Goal: Transaction & Acquisition: Obtain resource

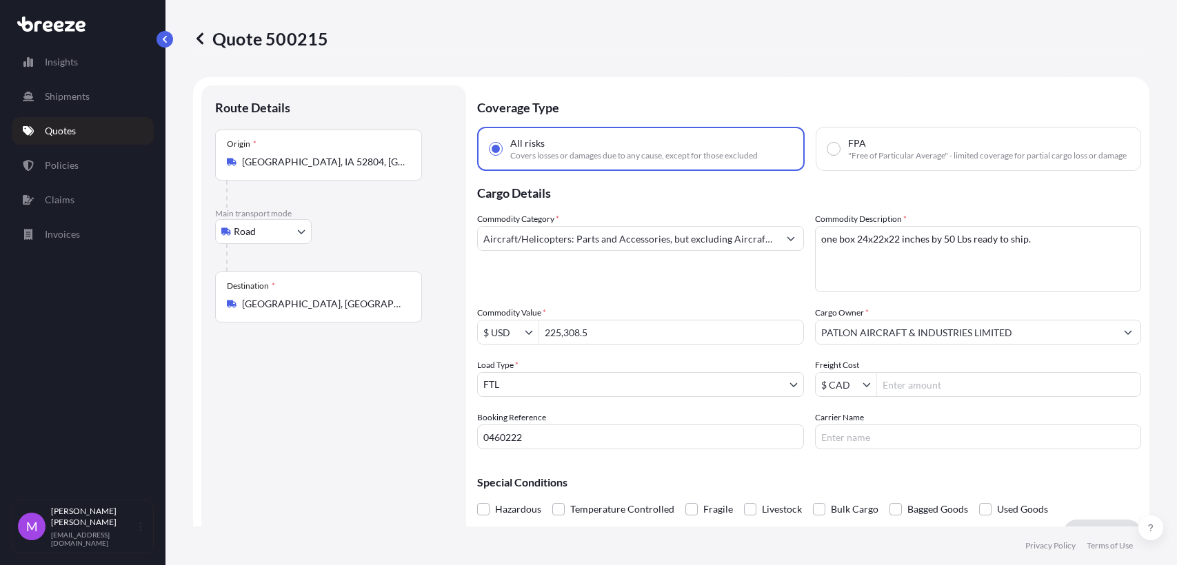
select select "Road"
select select "2"
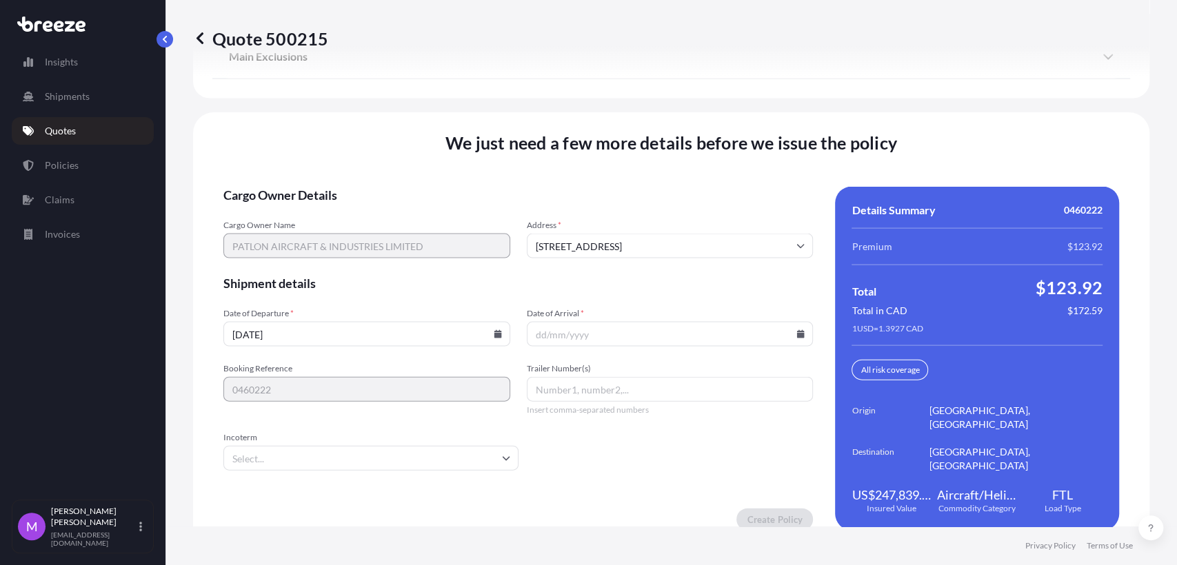
click at [343, 514] on div "We just need a few more details before we issue the policy Cargo Owner Details …" at bounding box center [671, 331] width 956 height 438
click at [327, 447] on input "Incoterm" at bounding box center [370, 458] width 295 height 25
click at [329, 453] on input "Incoterm" at bounding box center [370, 458] width 295 height 25
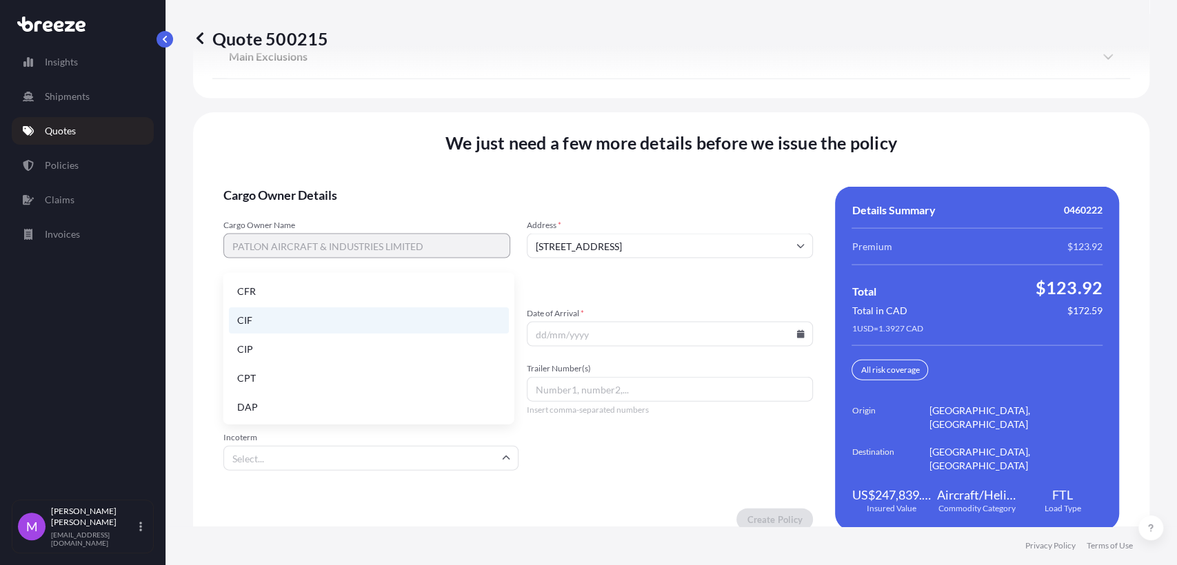
click at [286, 318] on li "CIF" at bounding box center [369, 320] width 280 height 26
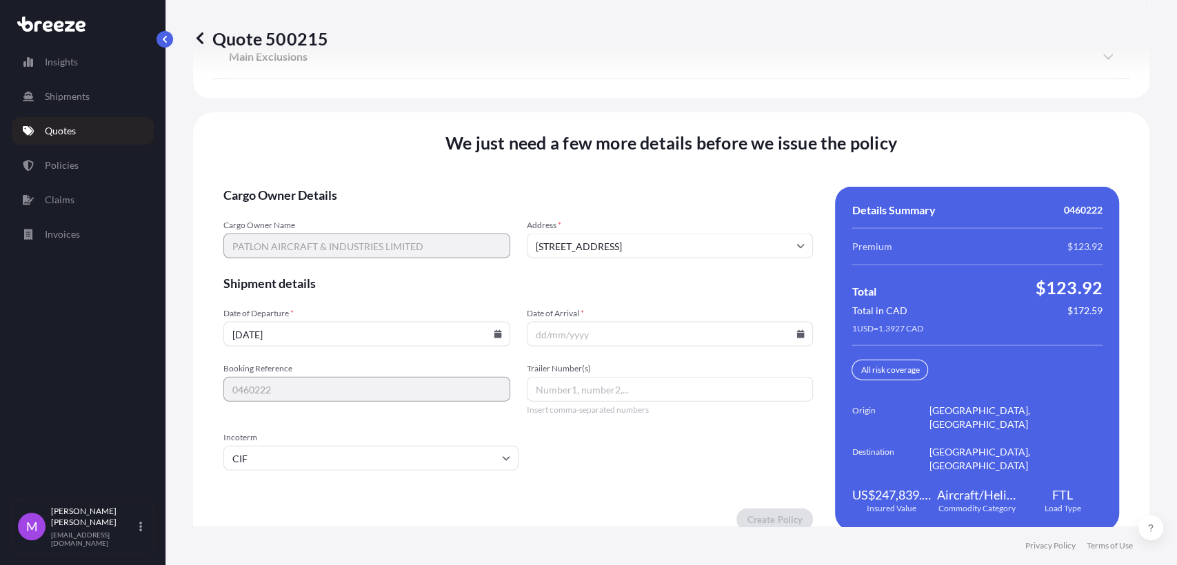
click at [336, 509] on div "Create Policy" at bounding box center [517, 520] width 589 height 22
click at [553, 514] on div "We just need a few more details before we issue the policy Cargo Owner Details …" at bounding box center [671, 331] width 956 height 438
click at [625, 345] on form "Cargo Owner Details Cargo Owner Name PATLON AIRCRAFT & INDUSTRIES LIMITED Addre…" at bounding box center [517, 359] width 589 height 344
click at [632, 334] on input "Date of Arrival *" at bounding box center [670, 334] width 287 height 25
click at [598, 338] on input "Date of Arrival *" at bounding box center [670, 334] width 287 height 25
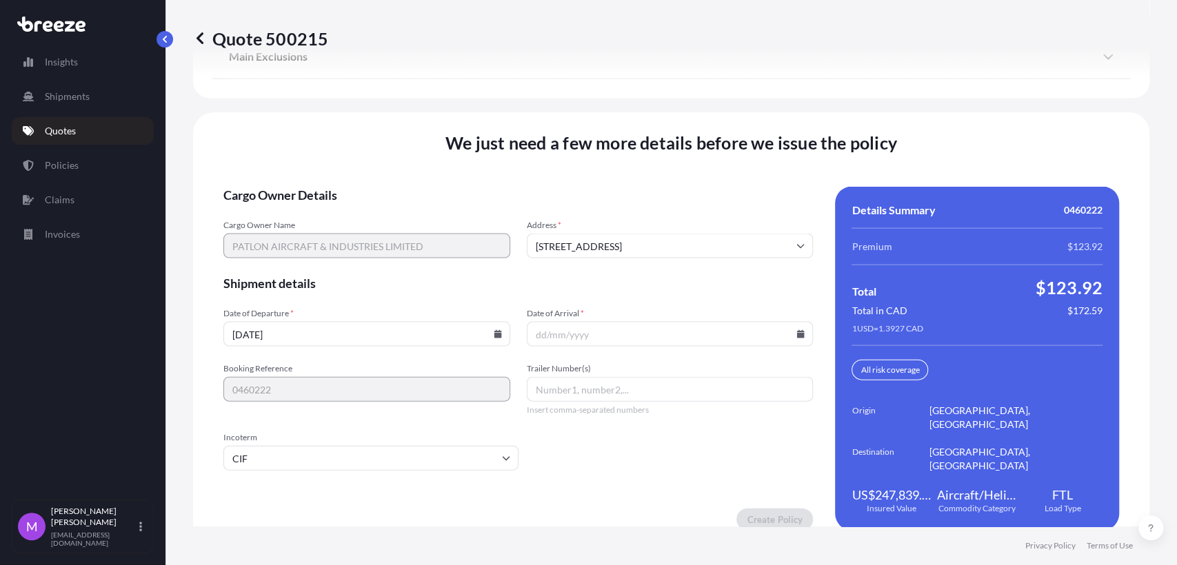
click at [682, 322] on input "Date of Arrival *" at bounding box center [670, 334] width 287 height 25
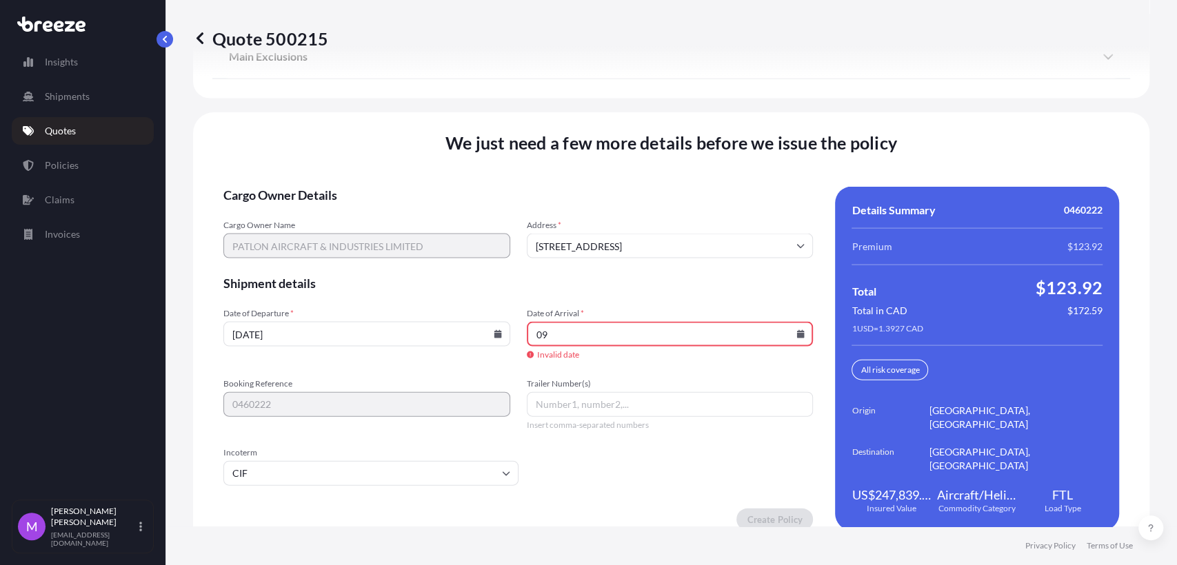
click at [792, 347] on input "09" at bounding box center [670, 334] width 287 height 25
click at [796, 338] on icon at bounding box center [800, 334] width 8 height 8
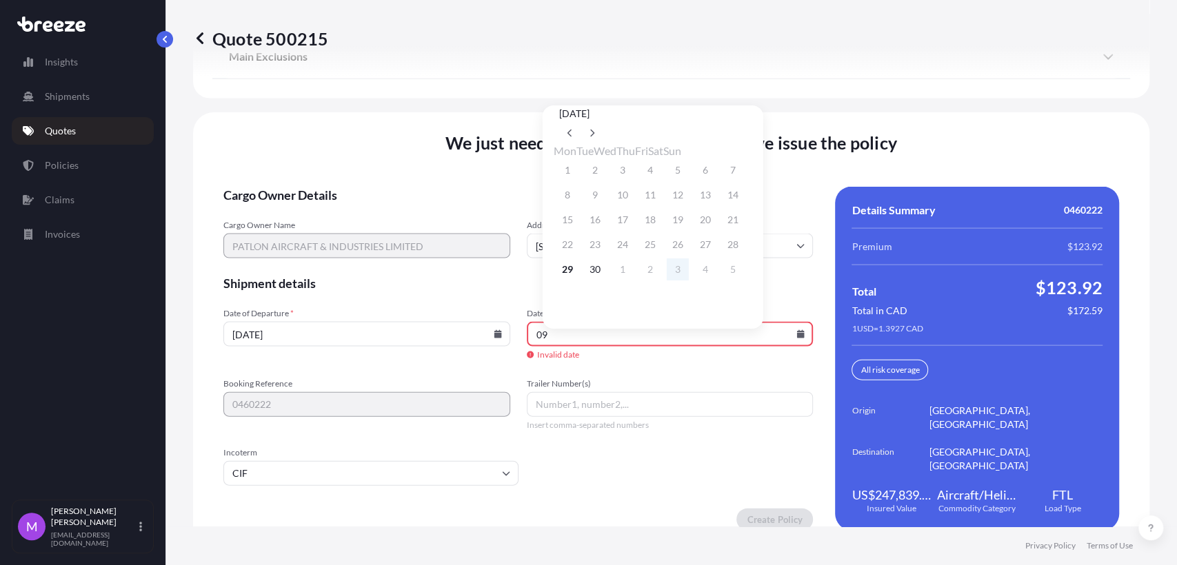
click at [689, 278] on button "3" at bounding box center [678, 270] width 22 height 22
type input "[DATE]"
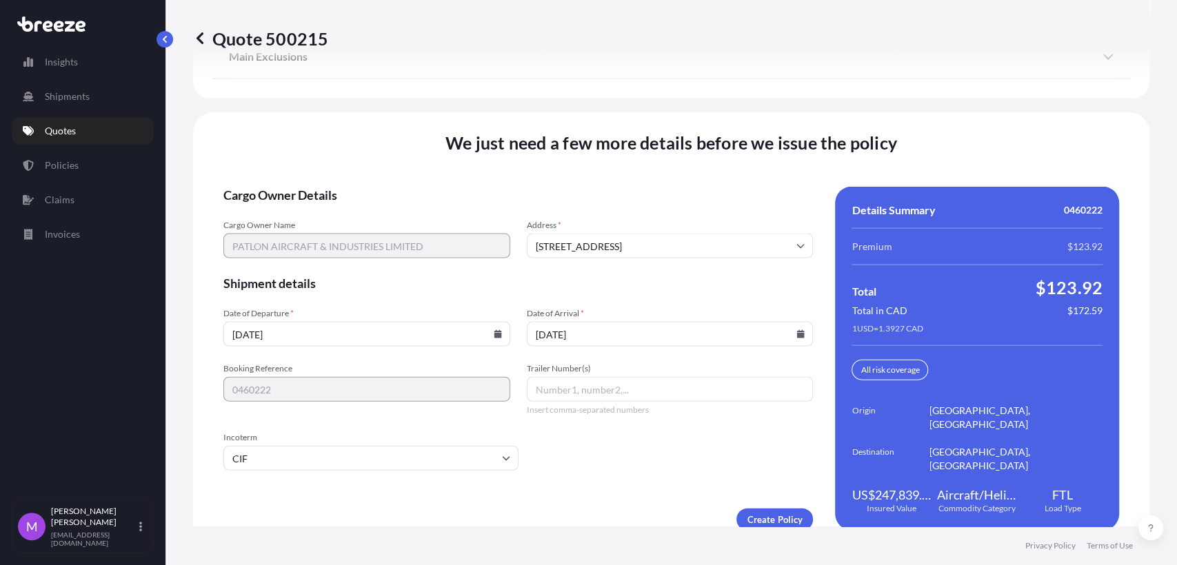
click at [571, 514] on div "We just need a few more details before we issue the policy Cargo Owner Details …" at bounding box center [671, 331] width 956 height 438
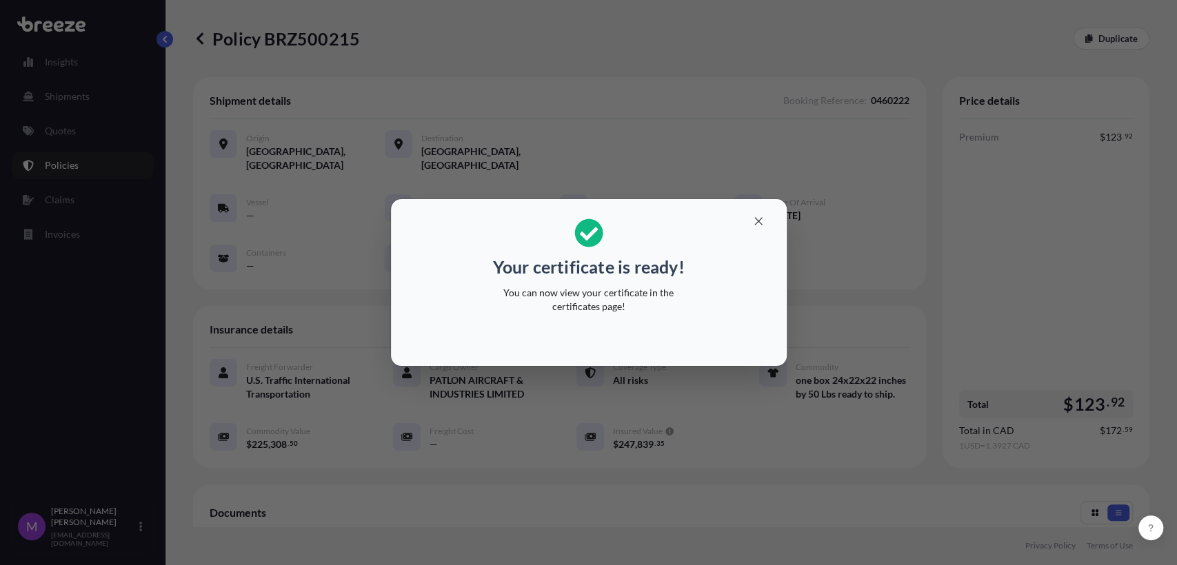
click at [821, 490] on div "Your certificate is ready! You can now view your certificate in the certificate…" at bounding box center [588, 282] width 1177 height 565
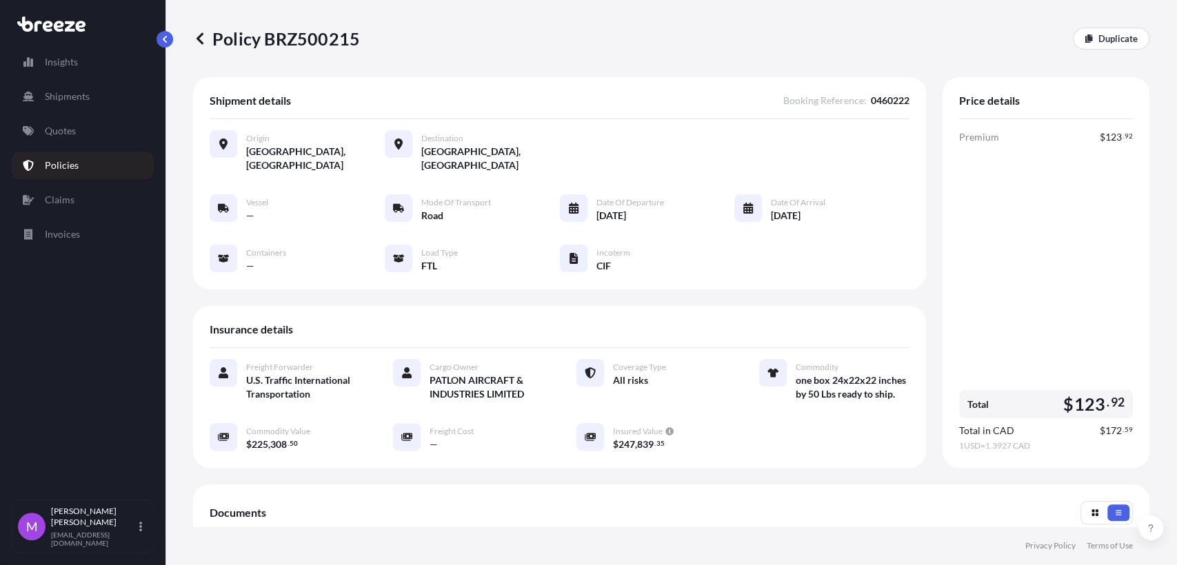
scroll to position [263, 0]
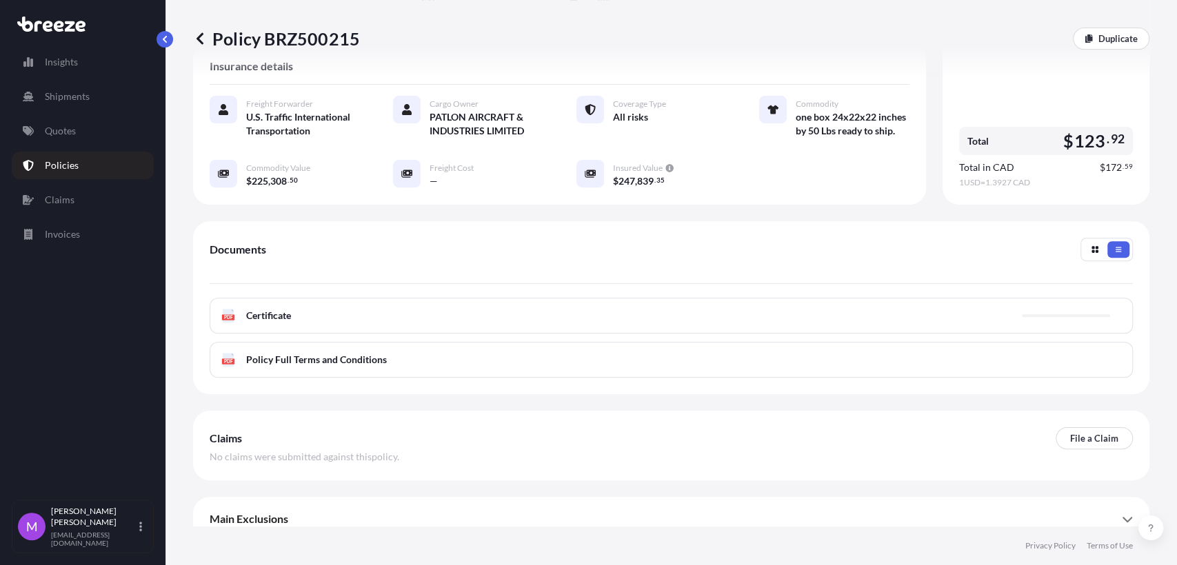
click at [402, 299] on div "PDF Certificate" at bounding box center [671, 316] width 923 height 36
click at [275, 309] on span "Certificate" at bounding box center [268, 316] width 45 height 14
click at [480, 298] on div "PDF Certificate" at bounding box center [671, 316] width 923 height 36
click at [464, 306] on div "PDF Certificate" at bounding box center [671, 316] width 923 height 36
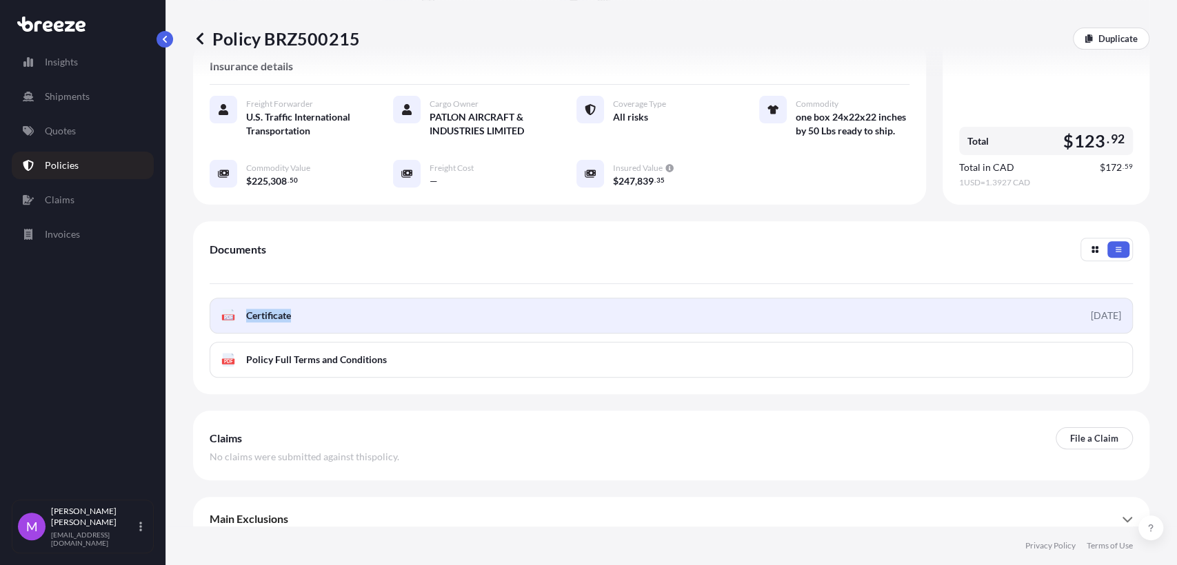
drag, startPoint x: 870, startPoint y: 283, endPoint x: 1053, endPoint y: 312, distance: 185.5
click at [1091, 309] on div "[DATE]" at bounding box center [1106, 316] width 30 height 14
